Goal: Information Seeking & Learning: Learn about a topic

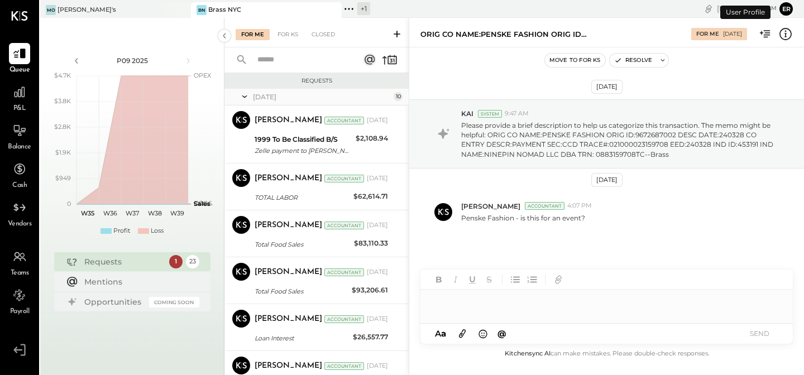
scroll to position [318, 0]
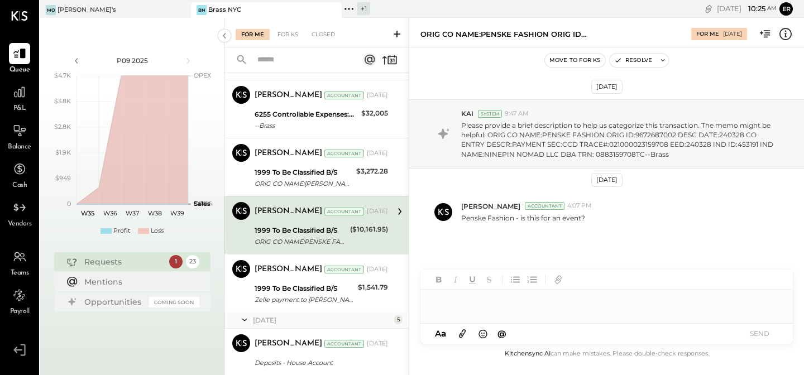
click at [15, 103] on div "P&L" at bounding box center [19, 97] width 21 height 32
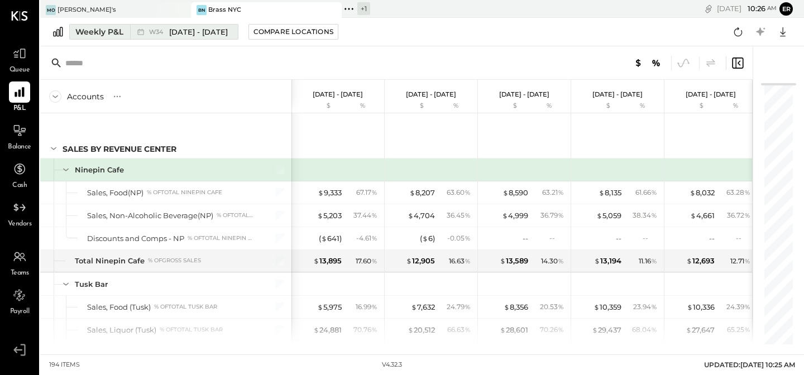
click at [102, 33] on div "Weekly P&L" at bounding box center [99, 31] width 48 height 11
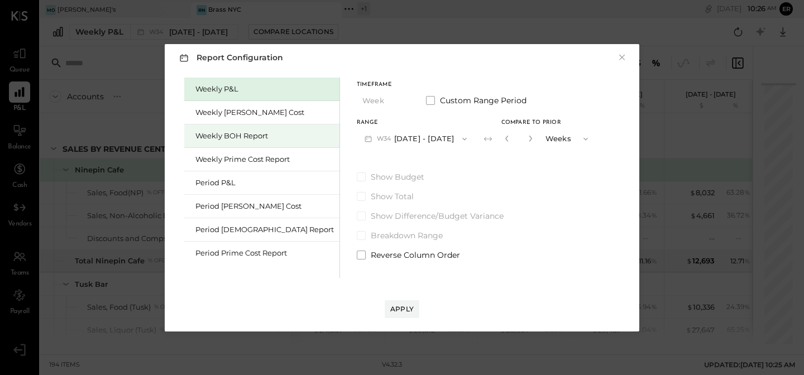
click at [224, 143] on div "Weekly BOH Report" at bounding box center [261, 135] width 155 height 23
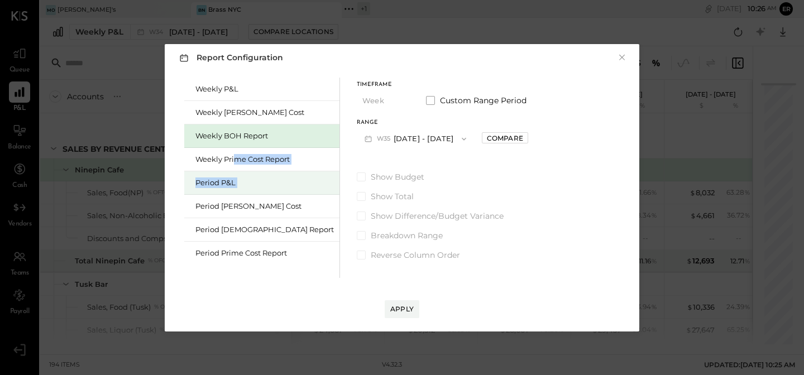
drag, startPoint x: 234, startPoint y: 161, endPoint x: 230, endPoint y: 193, distance: 32.6
click at [230, 194] on div "Weekly P&L Weekly [PERSON_NAME] Cost Weekly BOH Report Weekly Prime Cost Report…" at bounding box center [262, 178] width 156 height 200
click at [487, 138] on div "Compare" at bounding box center [505, 137] width 36 height 9
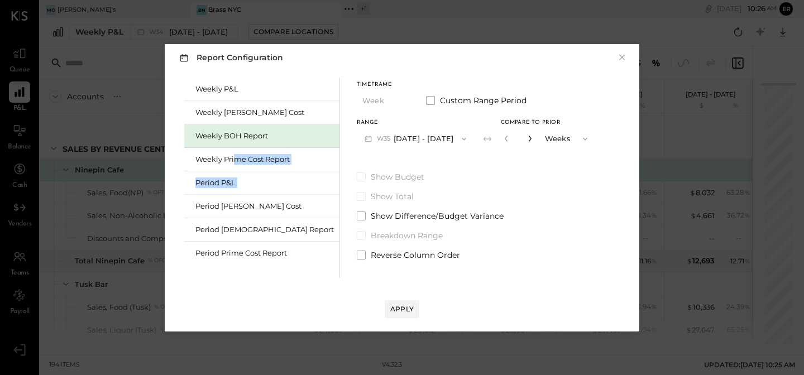
click at [526, 141] on icon "button" at bounding box center [529, 138] width 7 height 7
type input "*"
click at [401, 138] on button "W35 [DATE] - [DATE]" at bounding box center [415, 138] width 117 height 21
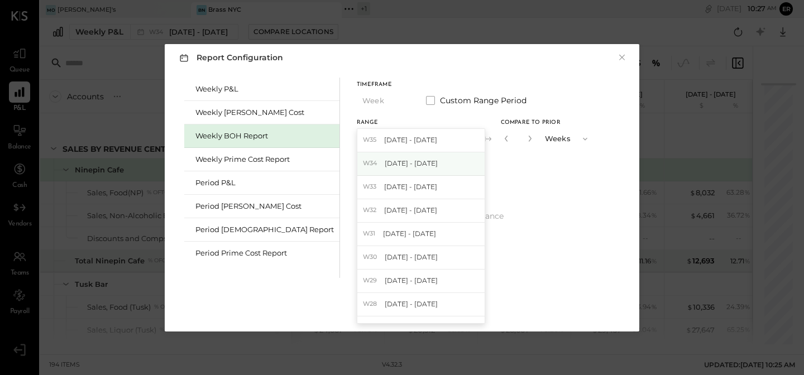
click at [384, 165] on span "[DATE] - [DATE]" at bounding box center [410, 162] width 53 height 9
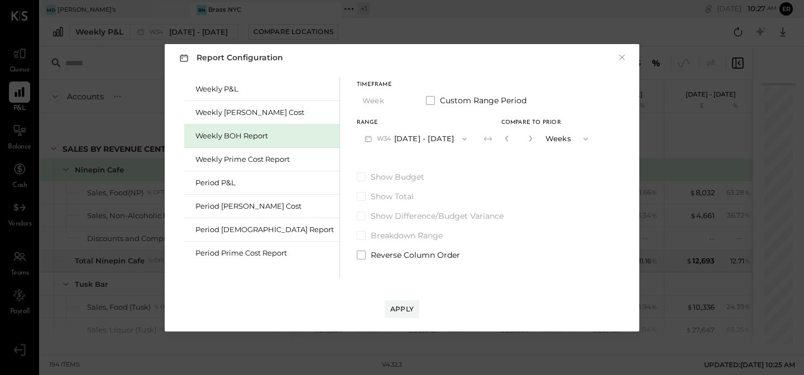
drag, startPoint x: 389, startPoint y: 100, endPoint x: 401, endPoint y: 179, distance: 79.6
click at [401, 179] on div "Timeframe Week Custom Range Period Range W34 [DATE] - [DATE] Compare to Prior *…" at bounding box center [476, 169] width 239 height 183
click at [357, 254] on span at bounding box center [361, 255] width 9 height 9
click at [357, 195] on span at bounding box center [361, 196] width 9 height 9
click at [426, 101] on span at bounding box center [430, 100] width 9 height 9
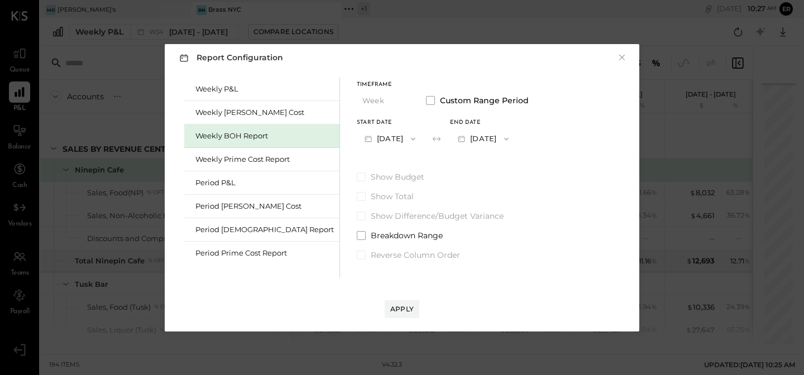
click at [395, 138] on button "[DATE]" at bounding box center [390, 138] width 66 height 21
drag, startPoint x: 371, startPoint y: 210, endPoint x: 364, endPoint y: 236, distance: 26.5
click at [364, 236] on div "[DATE] [DATE] [DATE] [DATE] [DATE] [DATE] [DATE] [DATE] [DATE] [DATE] [DATE] [D…" at bounding box center [404, 225] width 95 height 195
click at [370, 234] on span "[DATE]" at bounding box center [381, 233] width 23 height 9
click at [459, 144] on button "[DATE]" at bounding box center [483, 138] width 66 height 21
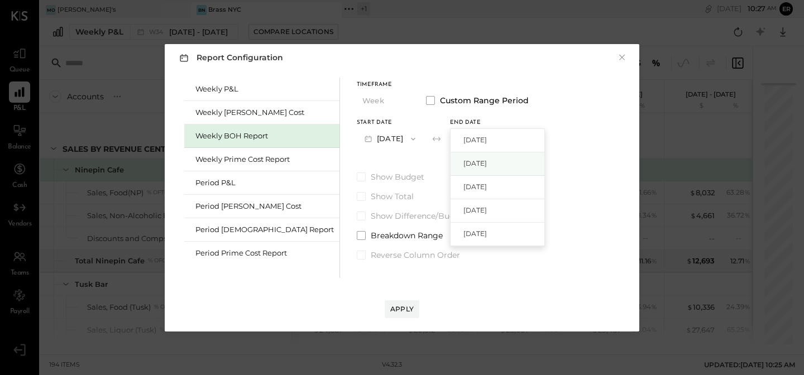
click at [450, 171] on div "[DATE]" at bounding box center [497, 163] width 94 height 23
click at [357, 236] on span at bounding box center [361, 235] width 9 height 9
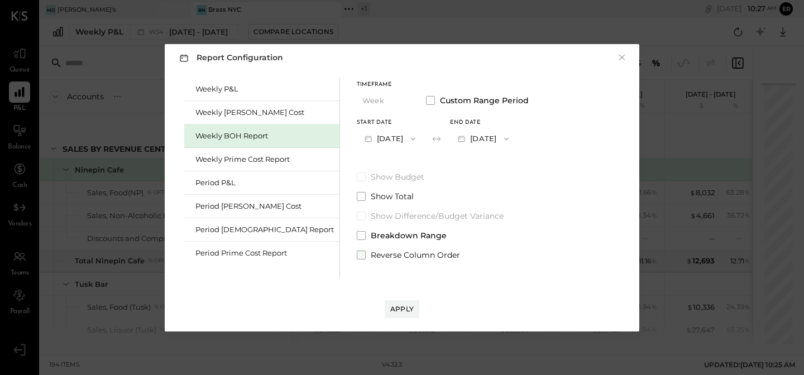
click at [357, 255] on span at bounding box center [361, 255] width 9 height 9
click at [357, 199] on span at bounding box center [361, 196] width 9 height 9
click at [411, 307] on div "Apply" at bounding box center [401, 308] width 23 height 9
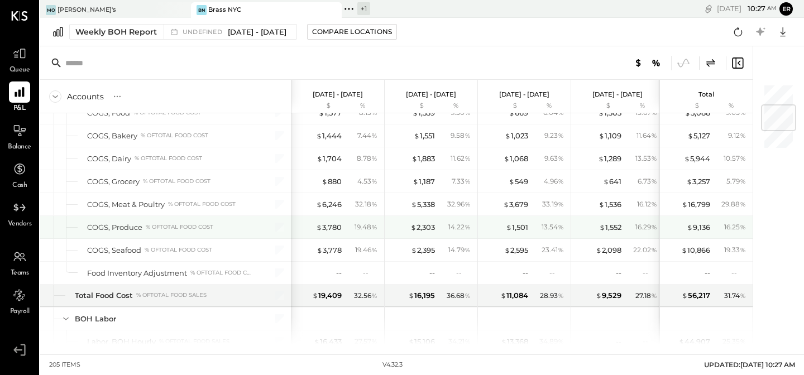
scroll to position [196, 0]
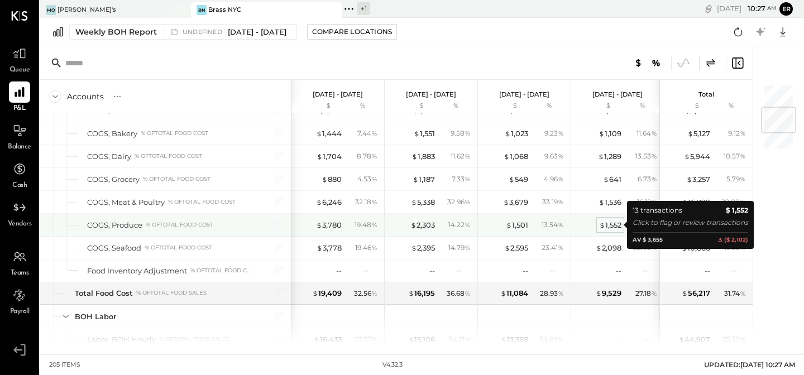
click at [611, 226] on div "$ 1,552" at bounding box center [610, 225] width 22 height 11
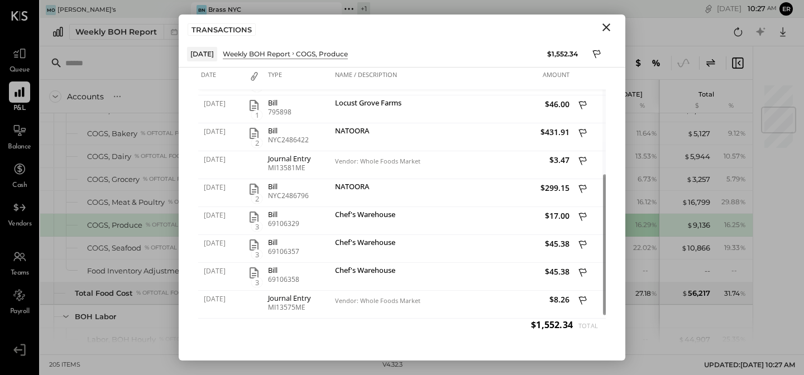
click at [604, 31] on icon "Close" at bounding box center [605, 27] width 13 height 13
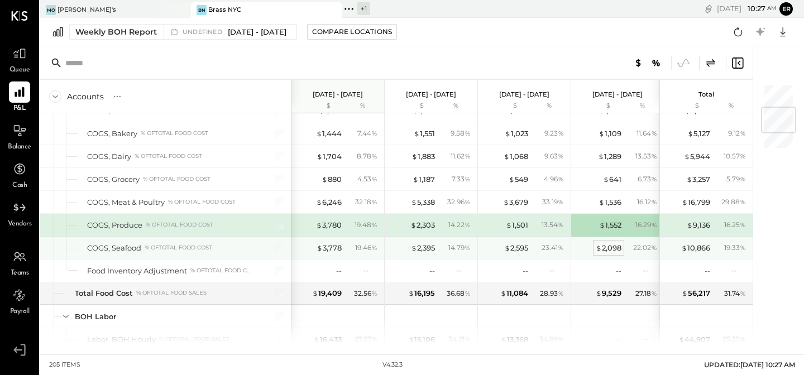
click at [603, 249] on div "$ 2,098" at bounding box center [608, 248] width 26 height 11
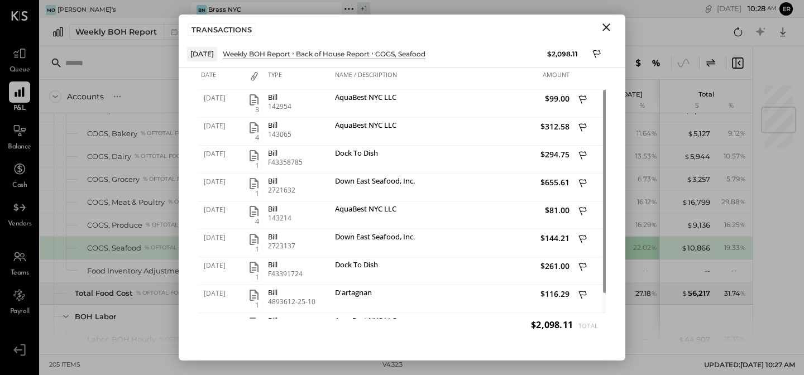
click at [605, 28] on icon "Close" at bounding box center [606, 27] width 8 height 8
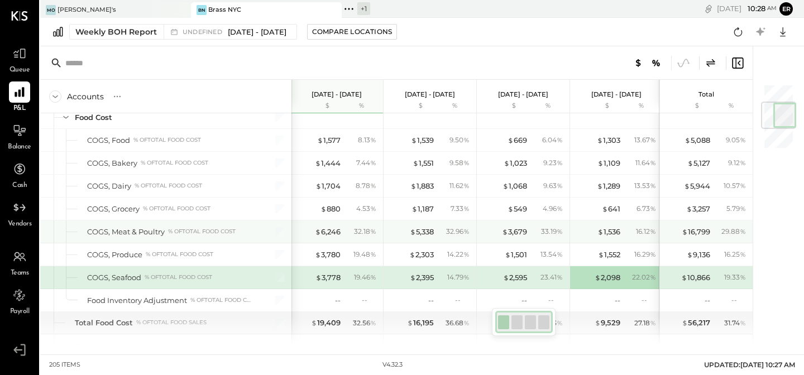
scroll to position [197, 0]
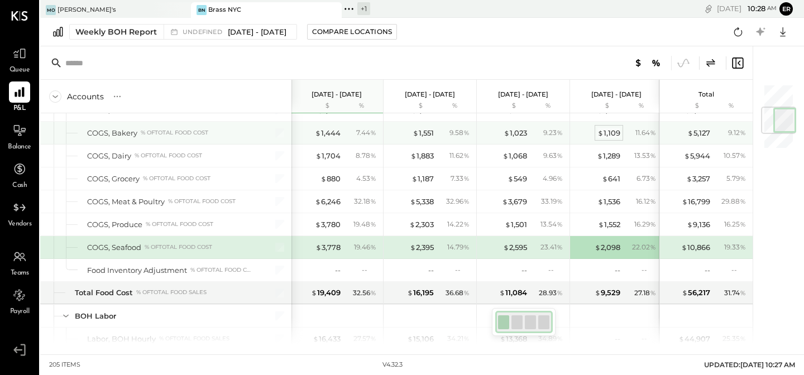
click at [613, 131] on div "$ 1,109" at bounding box center [608, 133] width 23 height 11
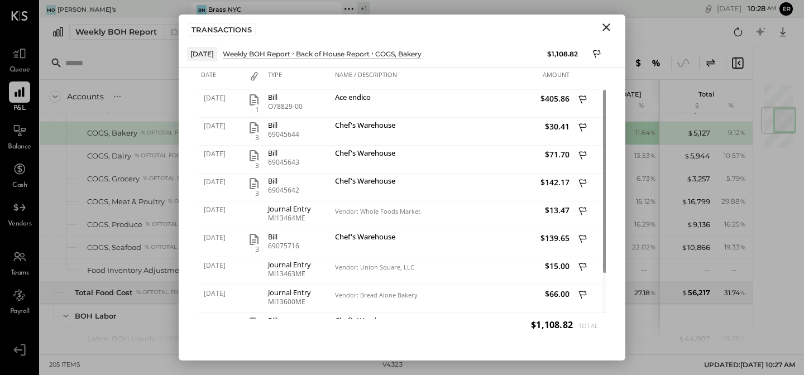
click at [602, 32] on icon "Close" at bounding box center [605, 27] width 13 height 13
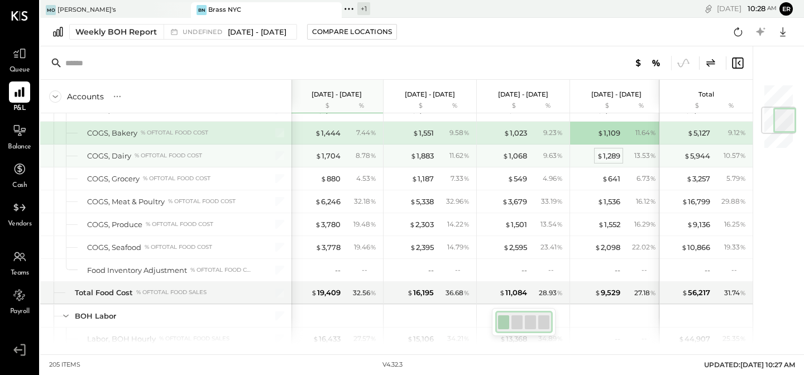
click at [607, 152] on div "$ 1,289" at bounding box center [608, 156] width 23 height 11
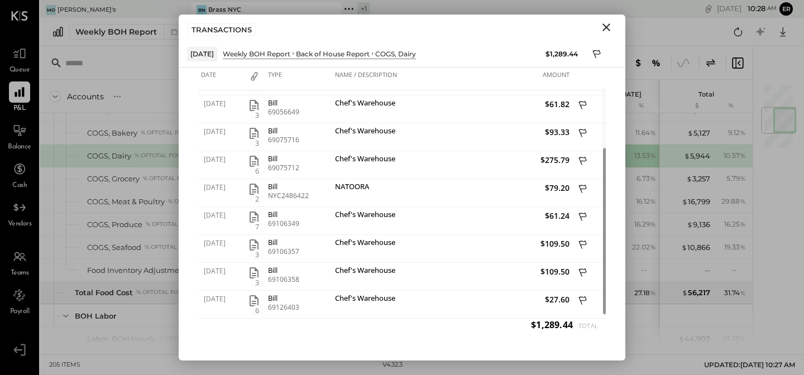
click at [606, 32] on icon "Close" at bounding box center [605, 27] width 13 height 13
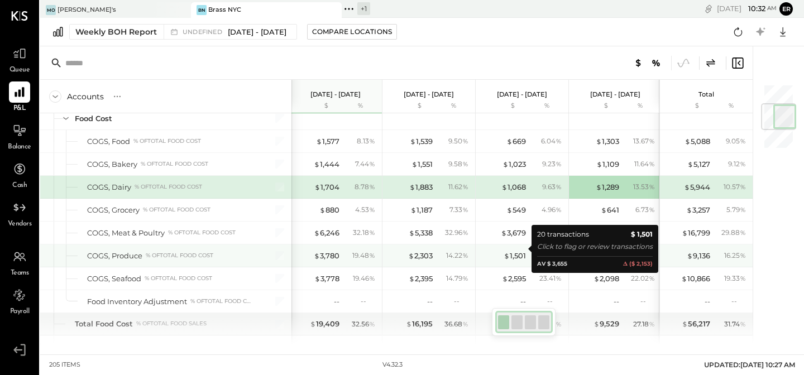
scroll to position [161, 0]
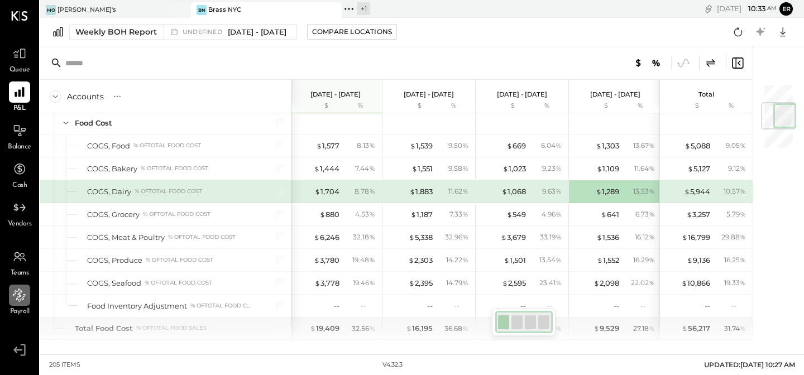
click at [27, 299] on div at bounding box center [19, 295] width 21 height 21
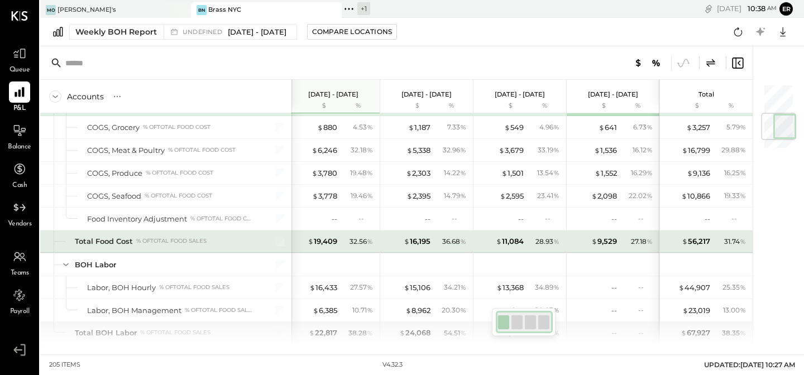
scroll to position [248, 0]
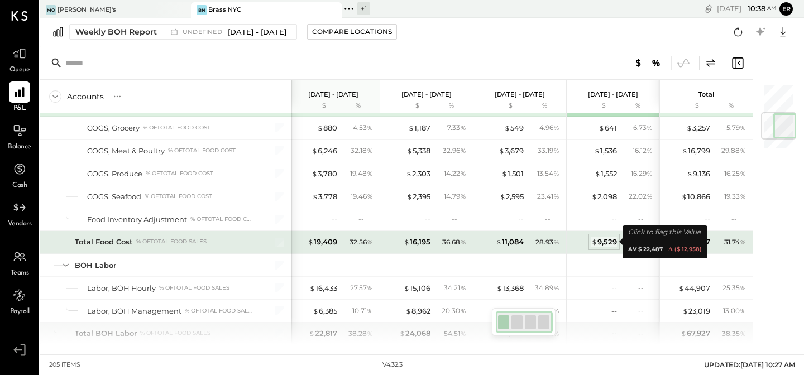
click at [609, 242] on div "$ 9,529" at bounding box center [604, 242] width 26 height 11
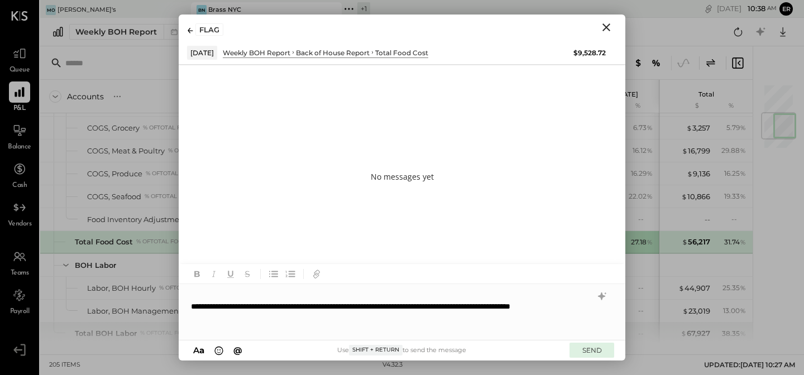
click at [596, 352] on button "SEND" at bounding box center [591, 350] width 45 height 15
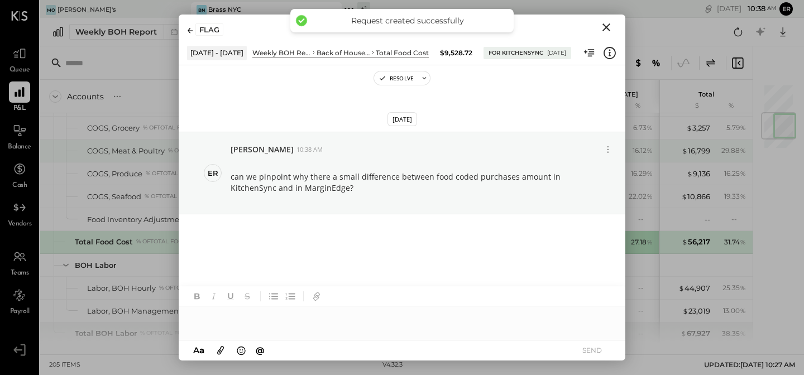
click at [652, 138] on div "$ 641 6.73 %" at bounding box center [614, 128] width 84 height 22
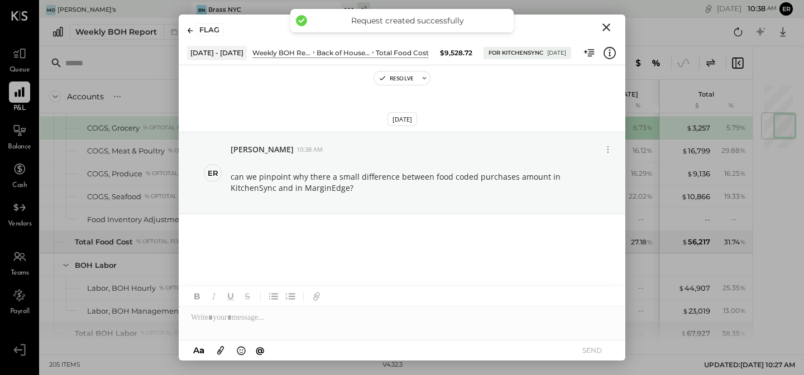
click at [602, 31] on icon "Close" at bounding box center [605, 27] width 13 height 13
